Goal: Task Accomplishment & Management: Use online tool/utility

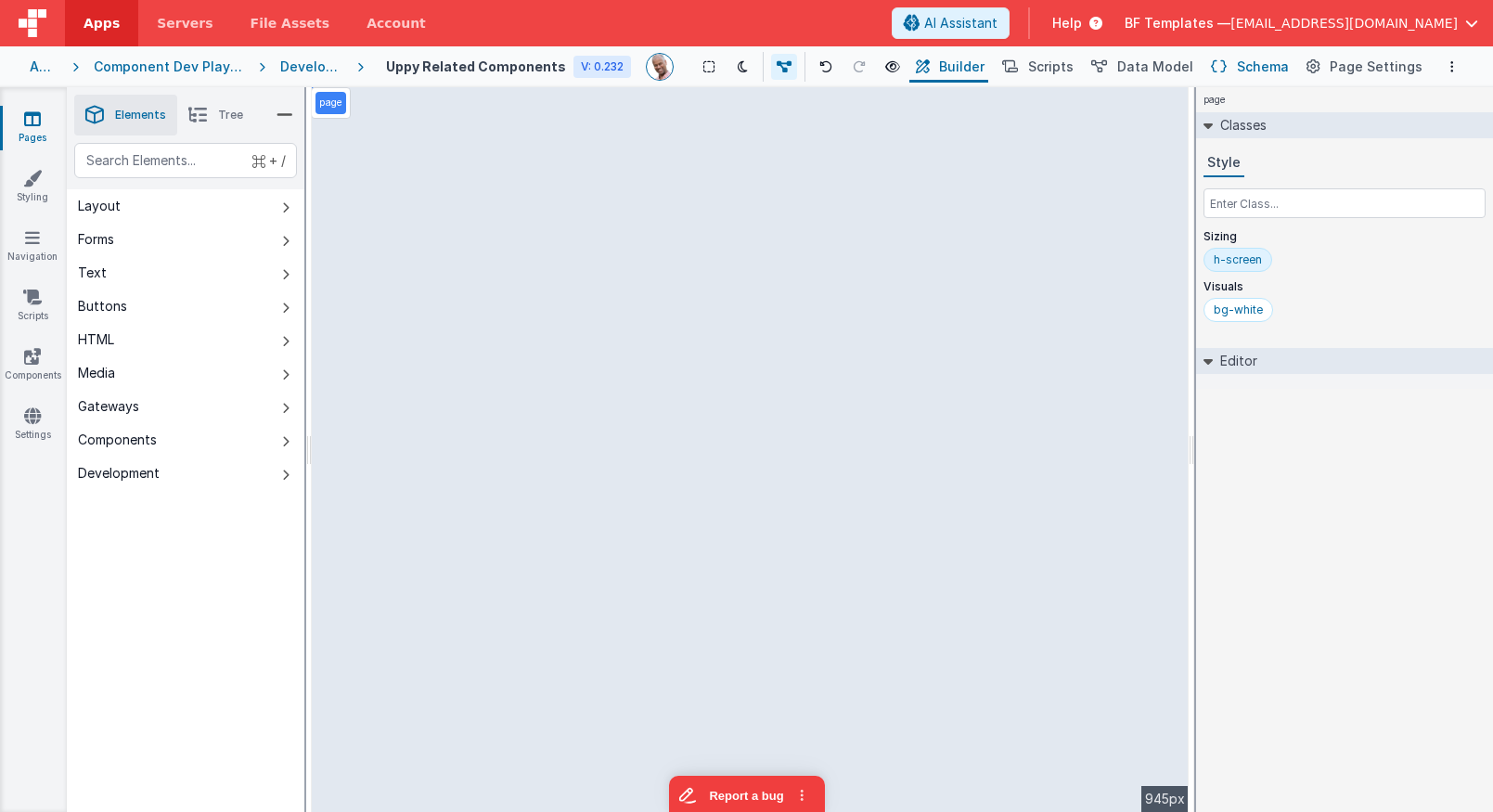
click at [1289, 63] on span "Schema" at bounding box center [1263, 67] width 52 height 19
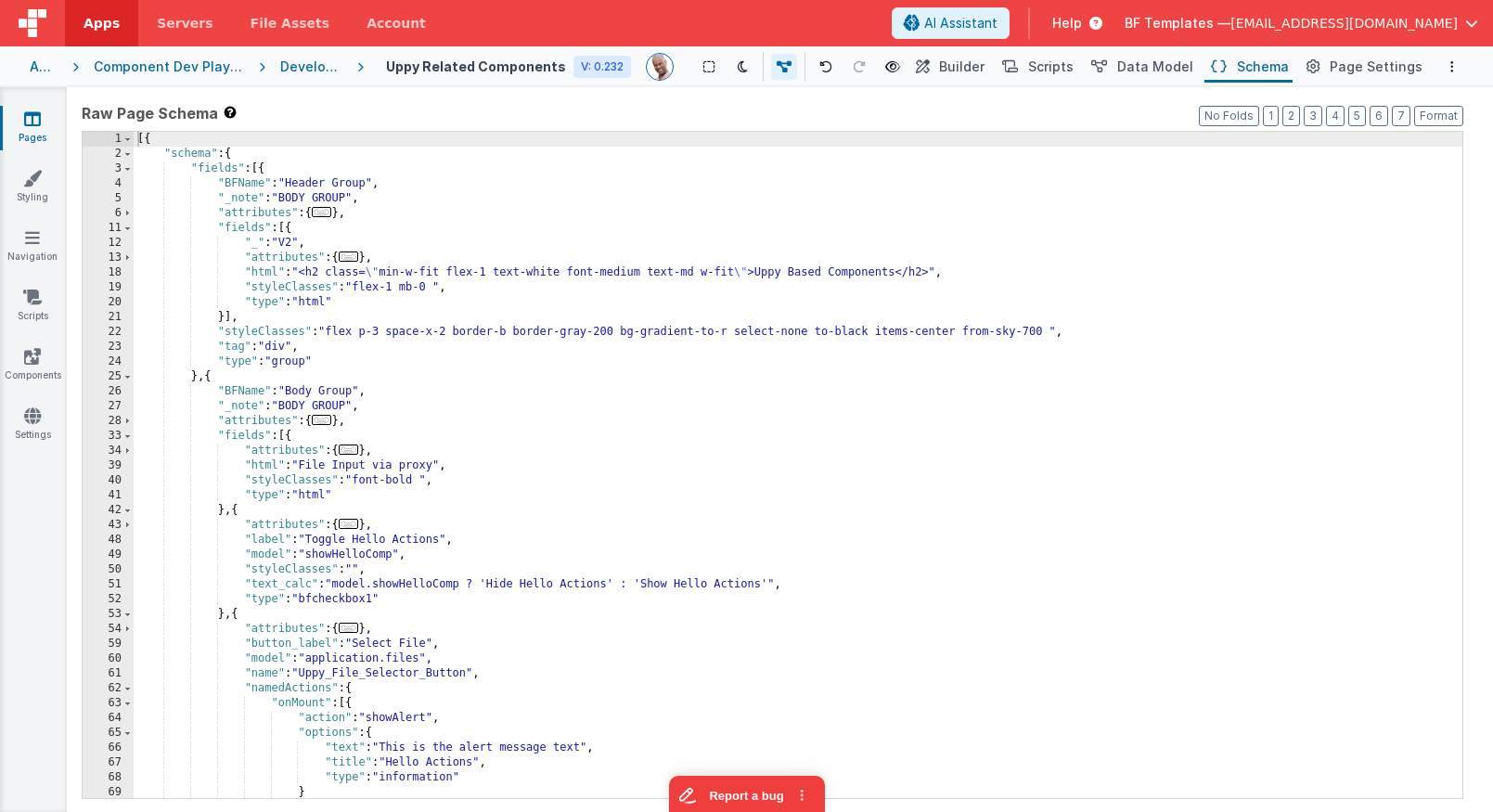
click at [962, 201] on div "[{ "schema" : { "fields" : [{ "BFName" : "Header Group" , "_note" : "BODY GROUP…" at bounding box center [798, 480] width 1329 height 696
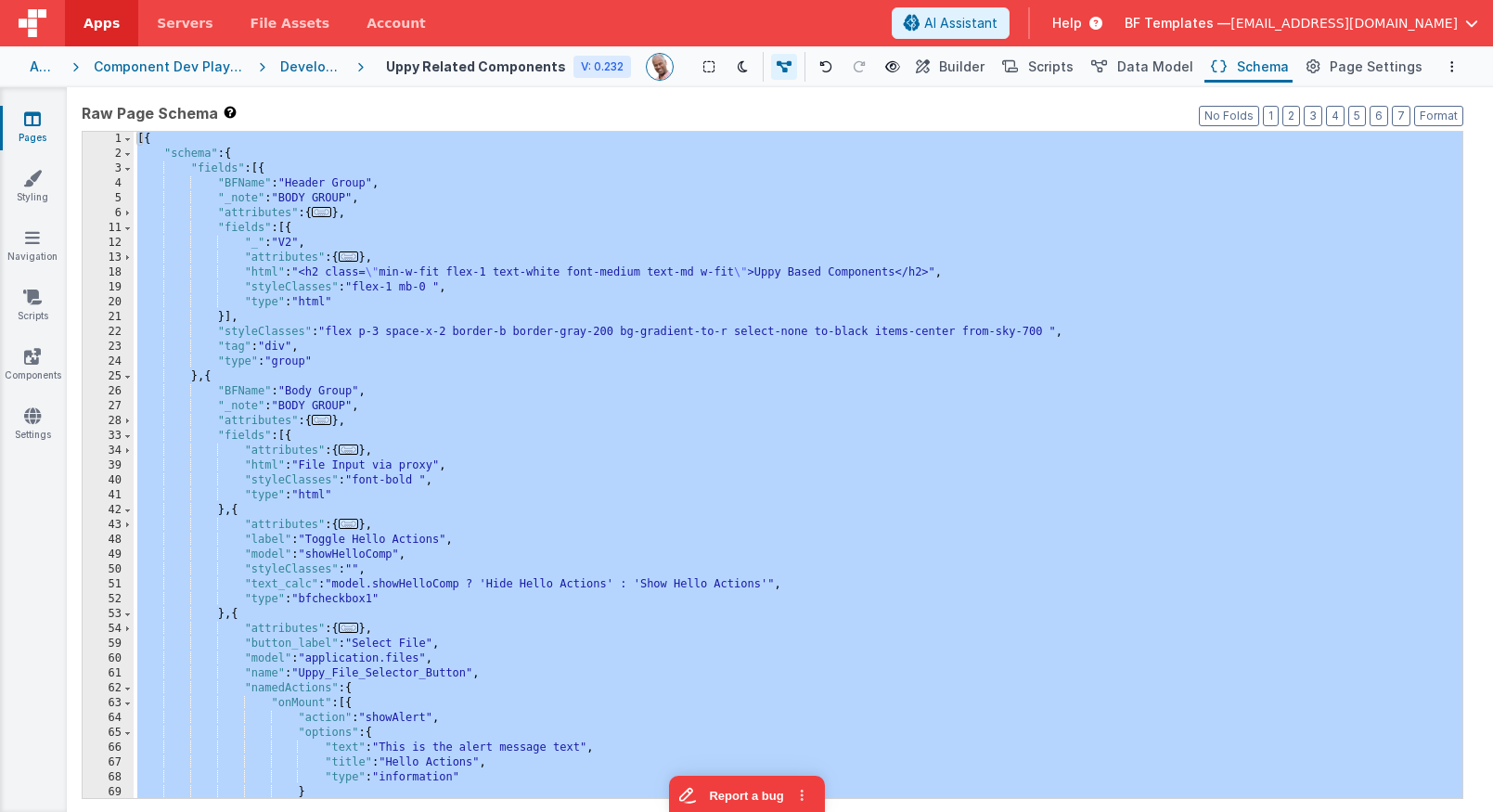
click at [342, 63] on div "Development" at bounding box center [311, 67] width 62 height 19
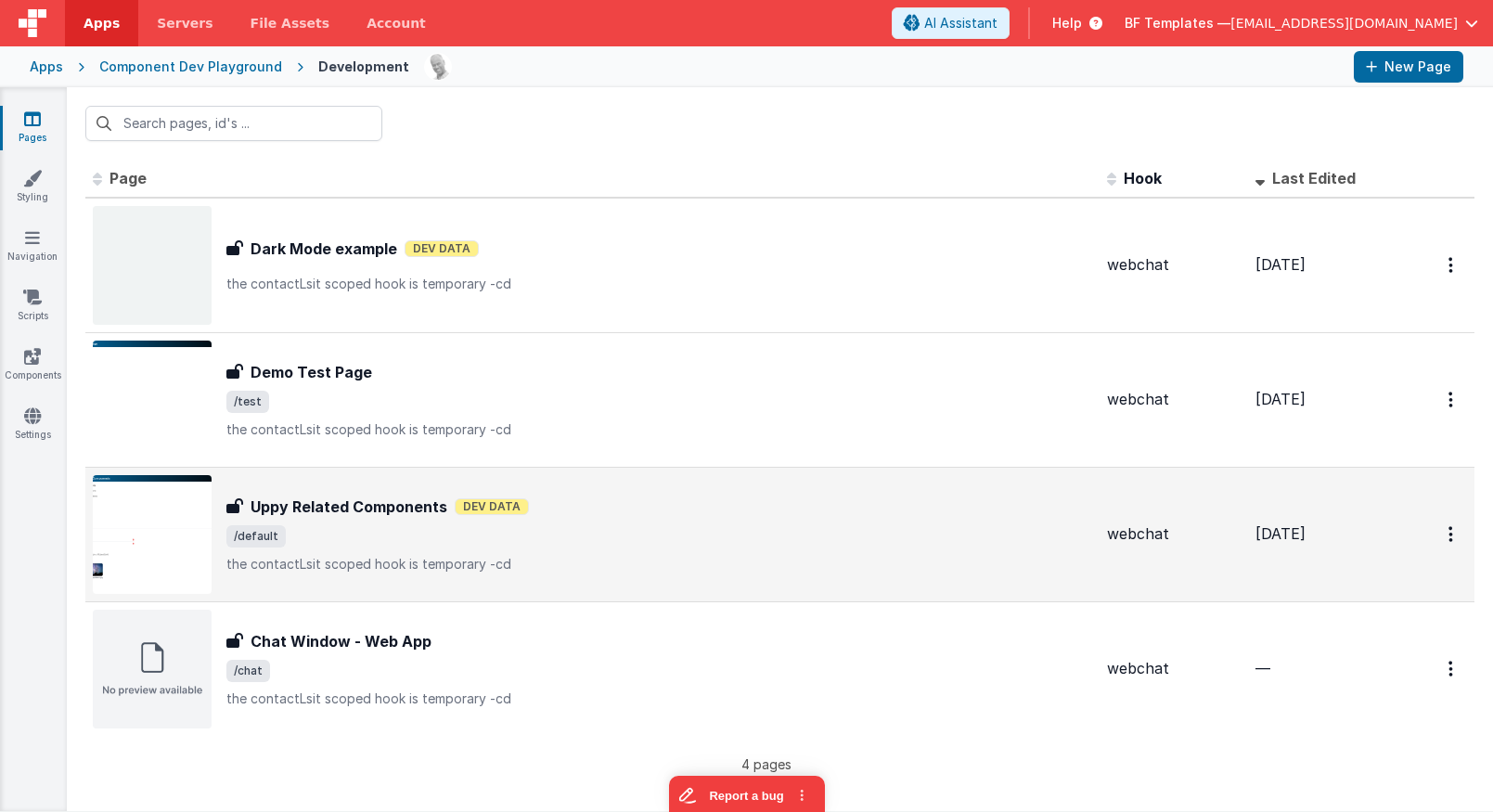
click at [688, 569] on p "the contactLsit scoped hook is temporary -cd" at bounding box center [659, 564] width 866 height 19
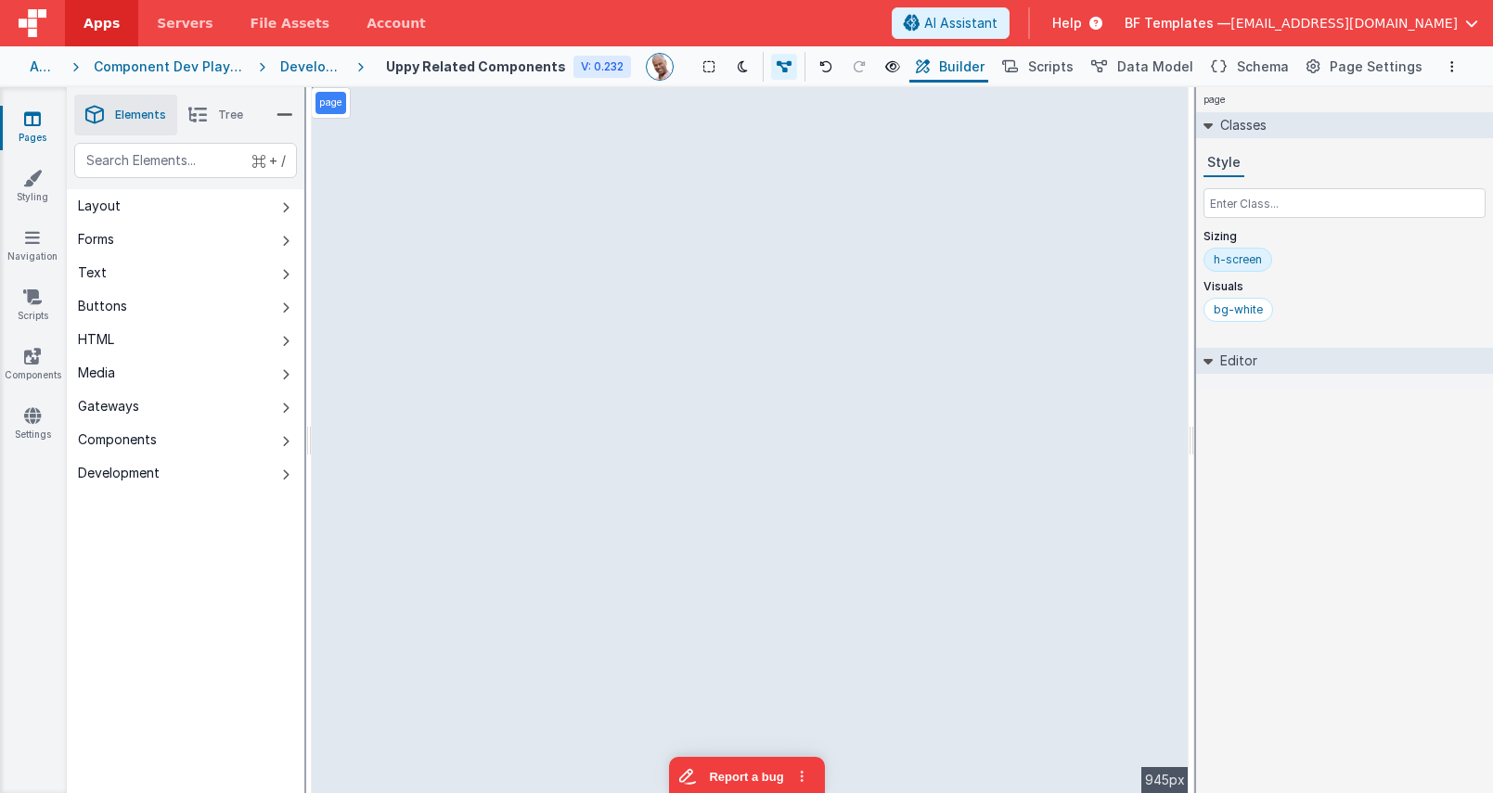
click at [27, 66] on div "Apps Component Dev Playground Development Uppy Related Components V: 0.232 Show…" at bounding box center [746, 66] width 1493 height 41
click at [45, 61] on div "Apps" at bounding box center [44, 67] width 28 height 19
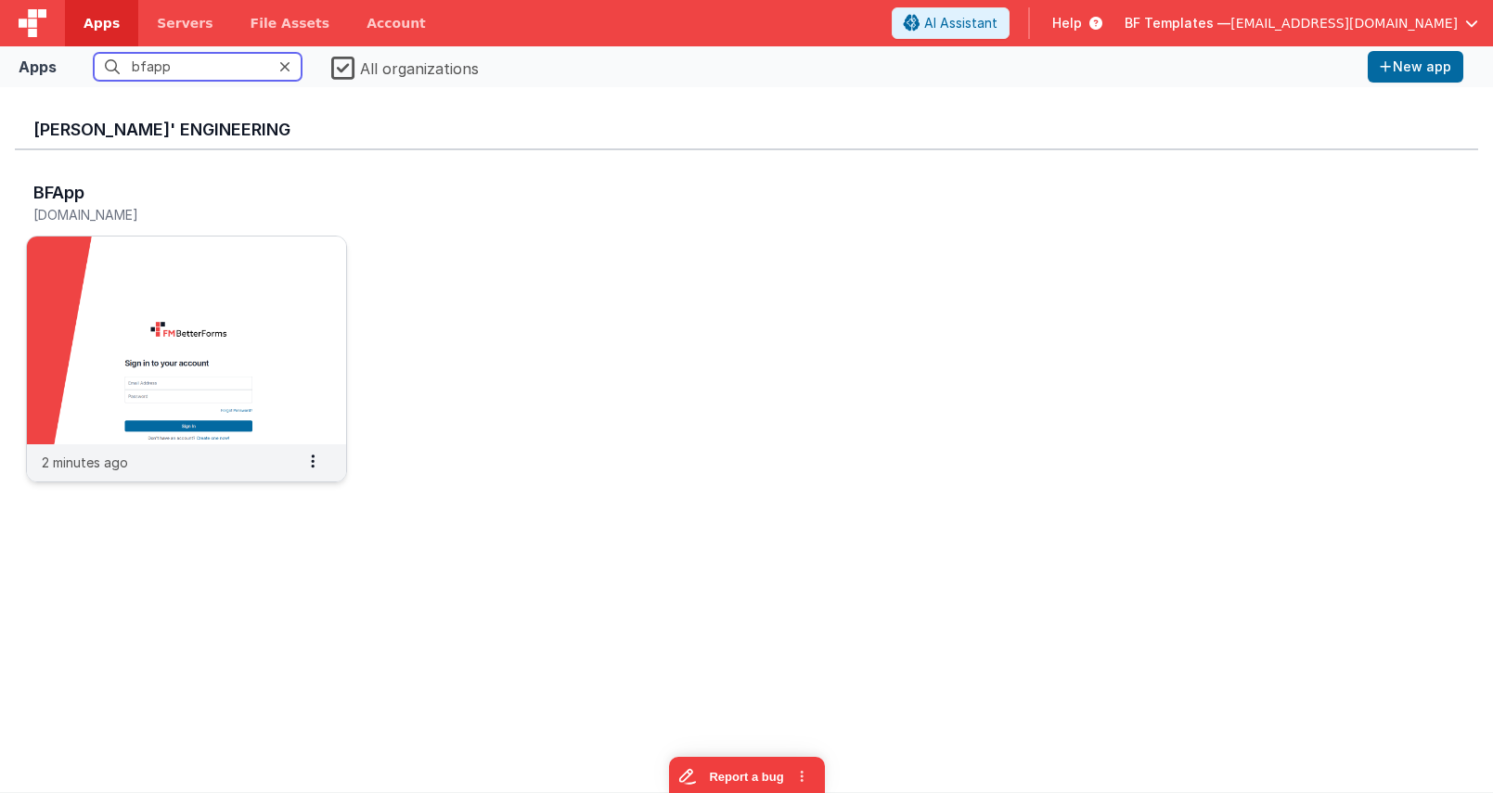
type input "bfapp"
click at [230, 360] on img at bounding box center [186, 341] width 319 height 208
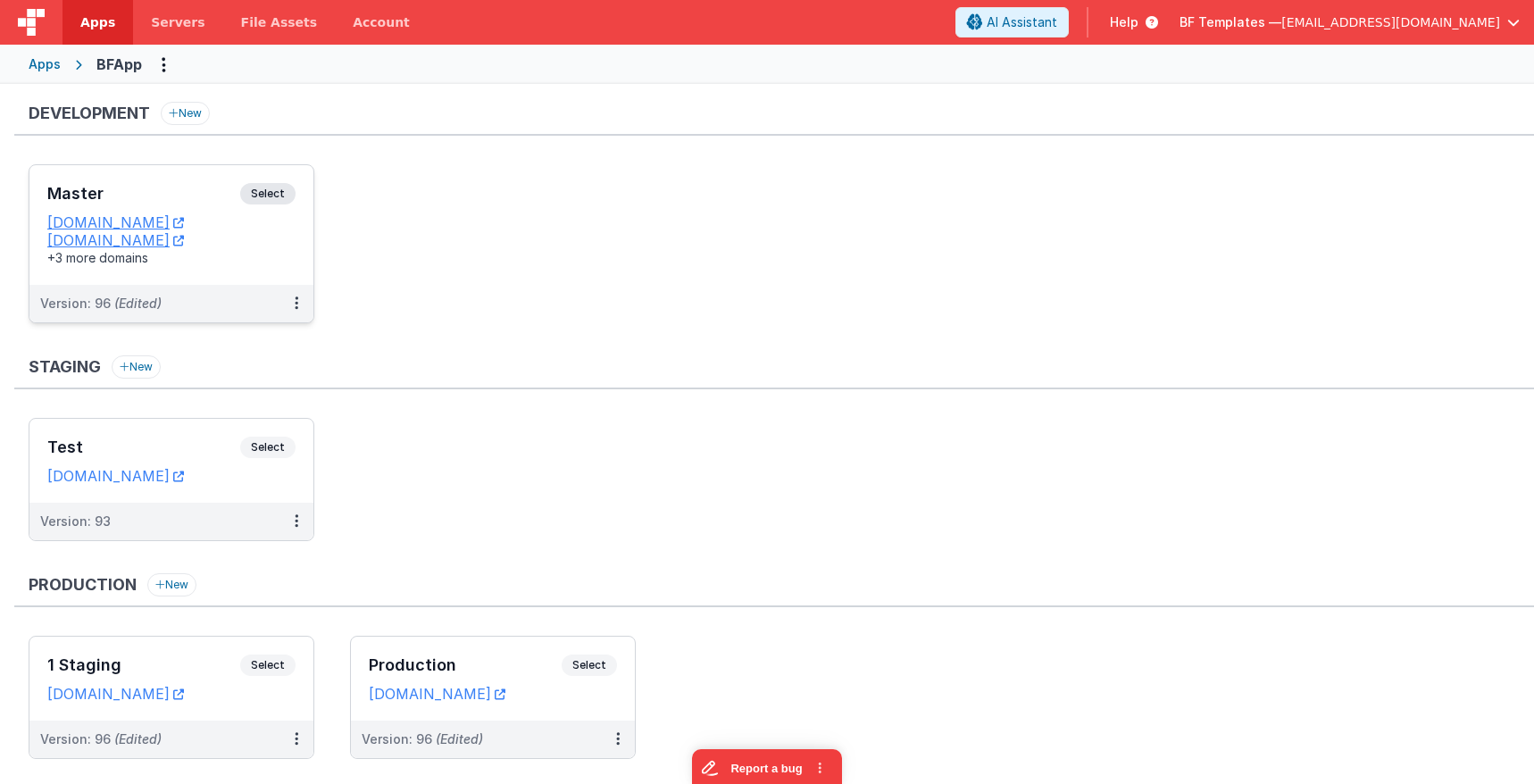
click at [290, 192] on span "Select" at bounding box center [268, 193] width 56 height 21
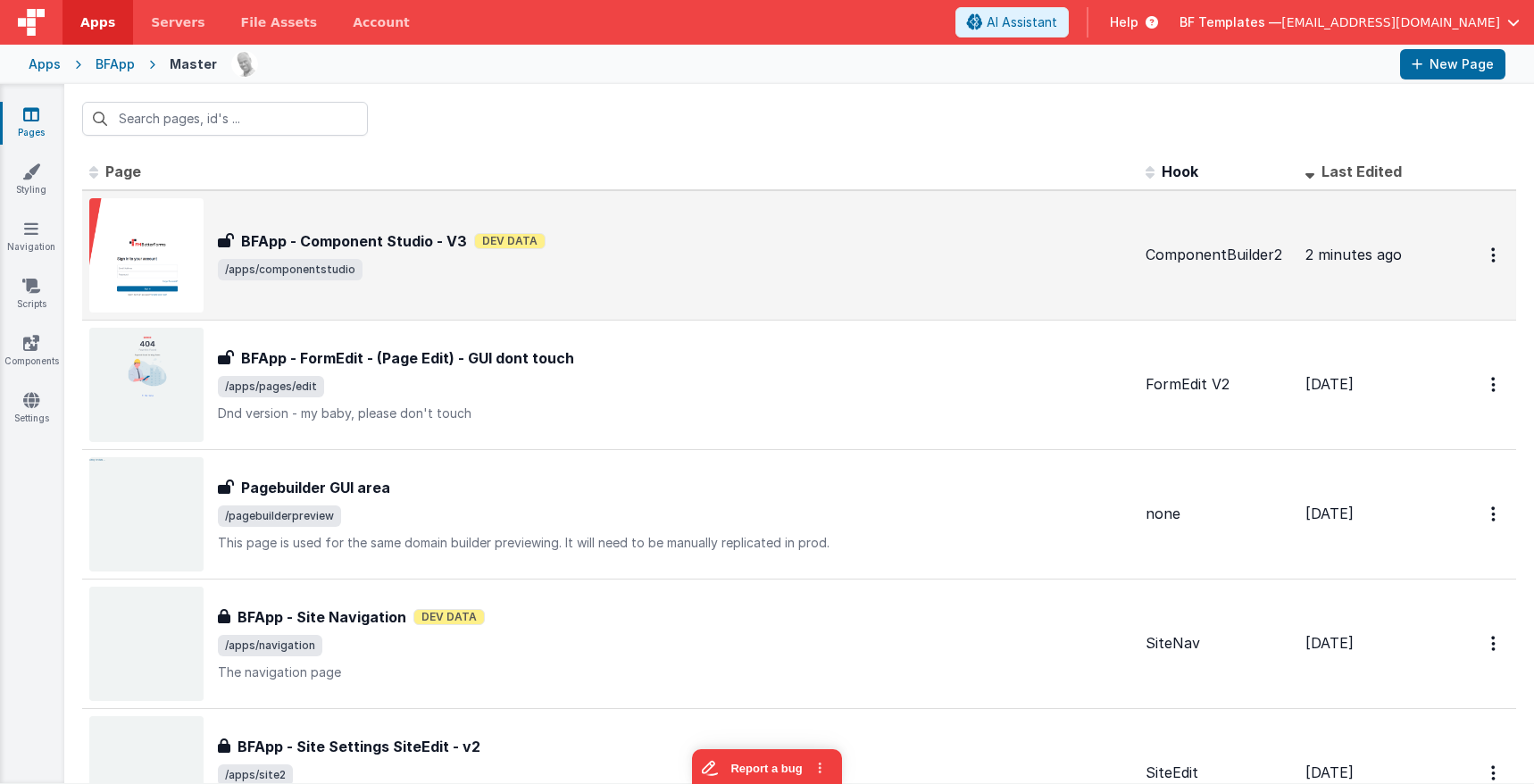
click at [432, 245] on h3 "BFApp - Component Studio - V3" at bounding box center [354, 240] width 226 height 21
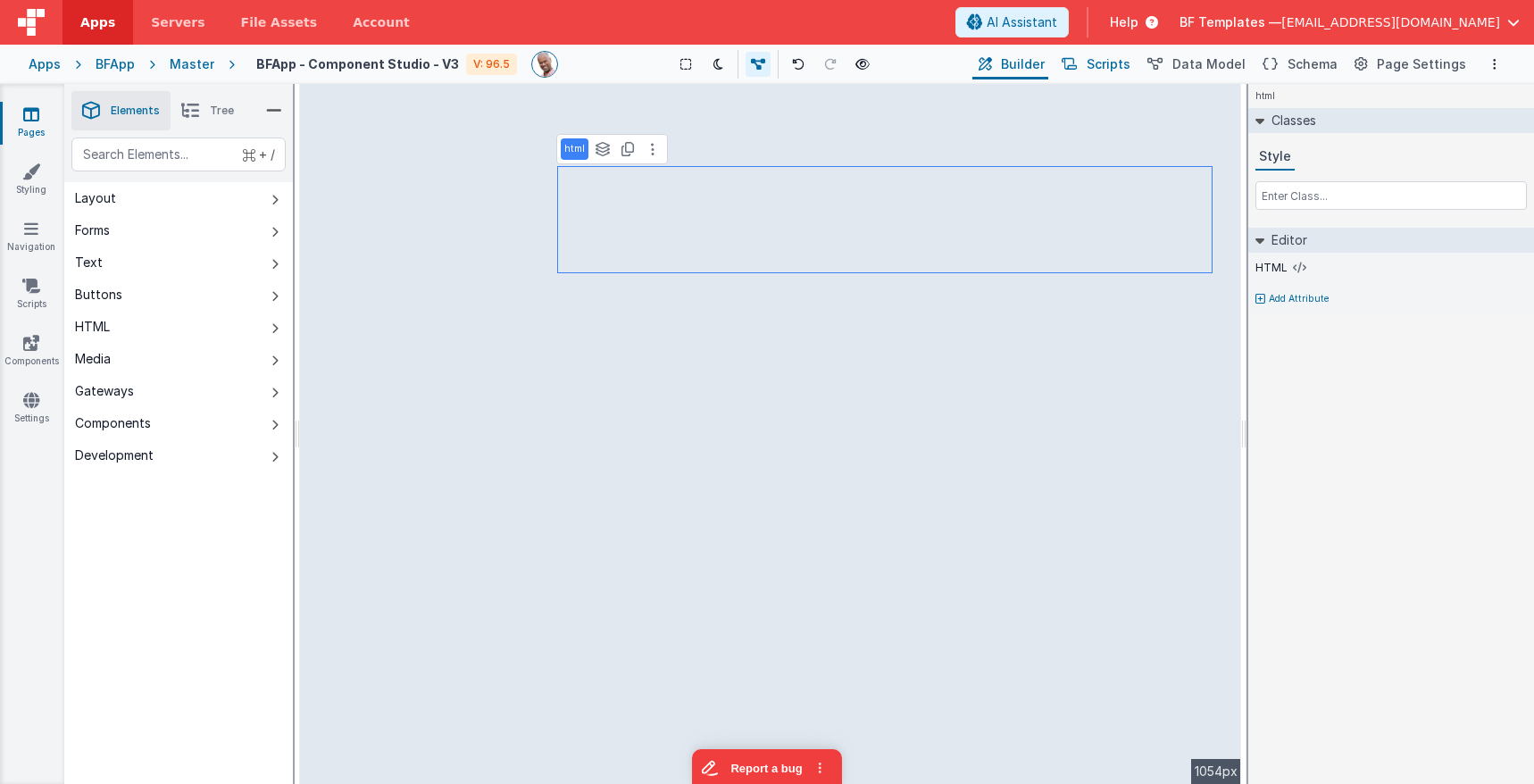
click at [1134, 64] on button "Scripts" at bounding box center [1095, 64] width 79 height 31
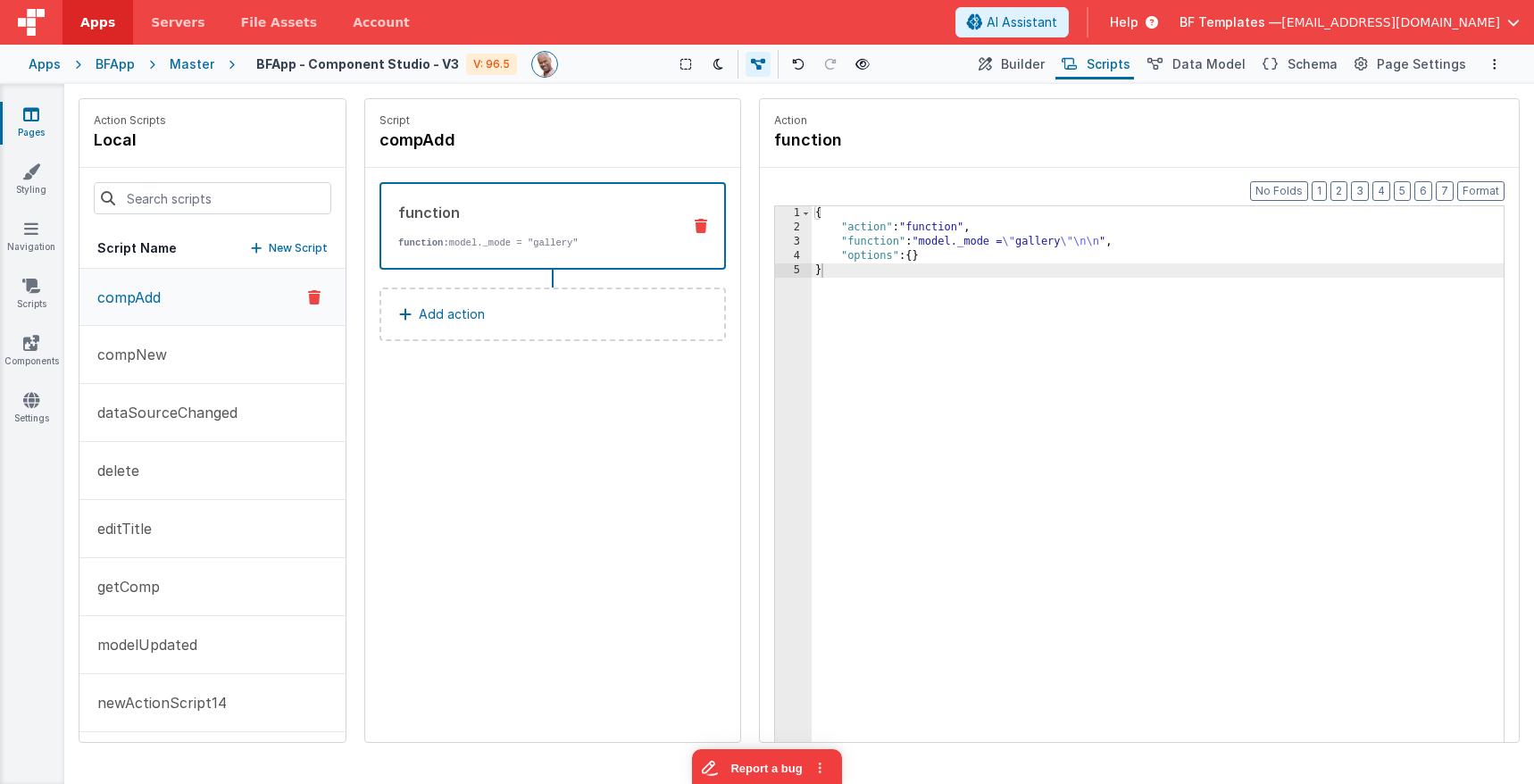
click at [169, 292] on button "compAdd" at bounding box center [213, 296] width 267 height 57
click at [155, 357] on p "compNew" at bounding box center [127, 354] width 81 height 21
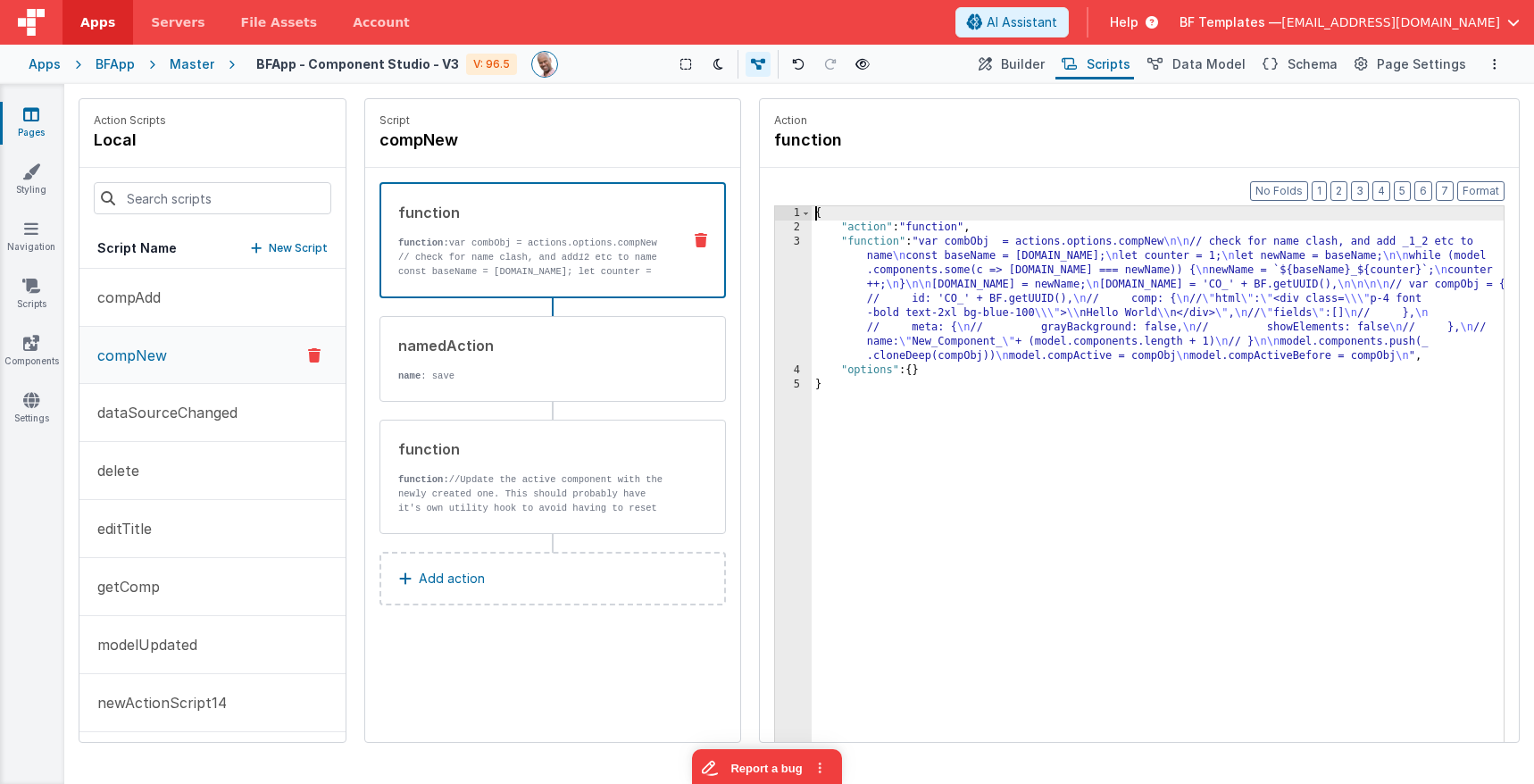
click at [872, 360] on div "{ "action" : "function" , "function" : "var combObj = actions.options.compNew \…" at bounding box center [1158, 516] width 692 height 620
